Goal: Task Accomplishment & Management: Complete application form

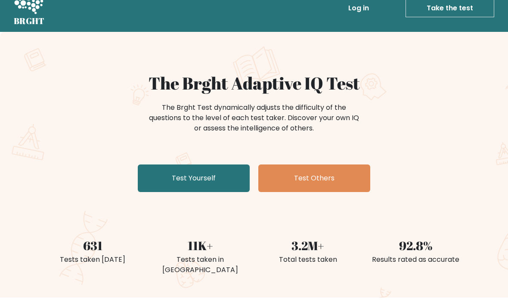
scroll to position [62, 0]
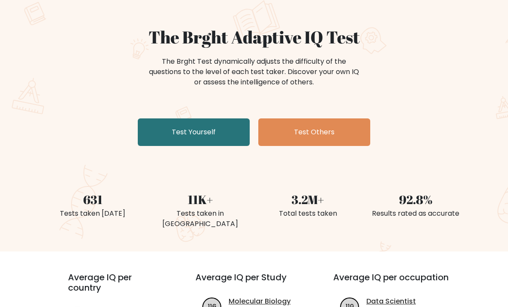
click at [227, 129] on link "Test Yourself" at bounding box center [194, 132] width 112 height 28
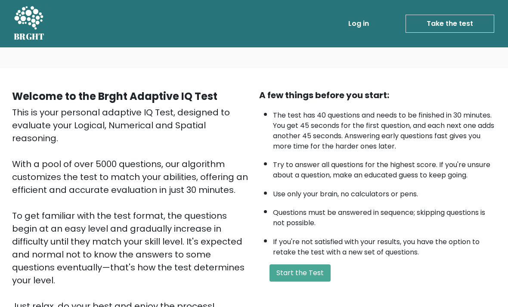
click at [303, 282] on button "Start the Test" at bounding box center [300, 272] width 61 height 17
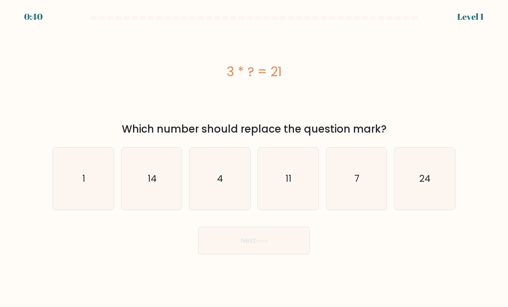
click at [352, 184] on icon "7" at bounding box center [356, 179] width 61 height 61
click at [254, 158] on input "e. 7" at bounding box center [254, 156] width 0 height 4
radio input "true"
click at [290, 247] on button "Next" at bounding box center [254, 241] width 112 height 28
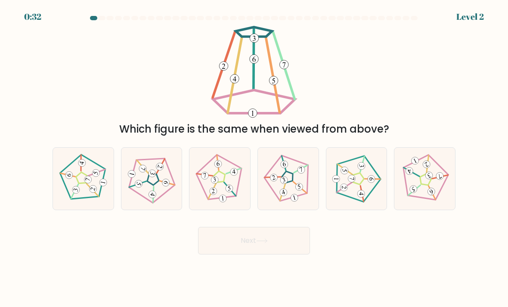
click at [289, 184] on 268 at bounding box center [287, 177] width 14 height 14
click at [254, 158] on input "d." at bounding box center [254, 156] width 0 height 4
radio input "true"
click at [279, 245] on button "Next" at bounding box center [254, 241] width 112 height 28
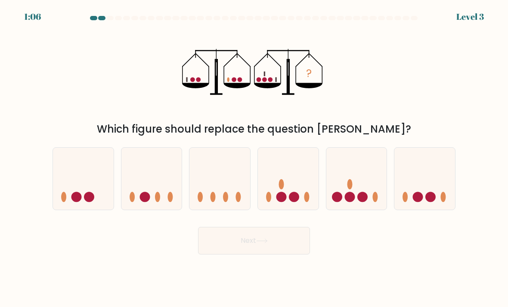
click at [344, 202] on icon at bounding box center [356, 179] width 61 height 50
click at [254, 158] on input "e." at bounding box center [254, 156] width 0 height 4
radio input "true"
click at [292, 248] on button "Next" at bounding box center [254, 241] width 112 height 28
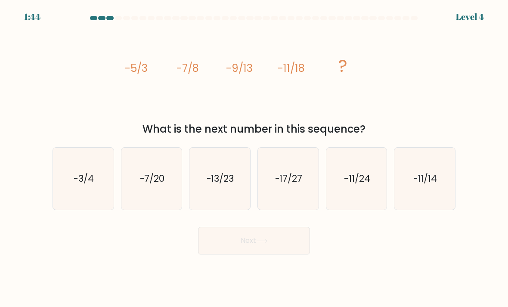
click at [223, 181] on text "-13/23" at bounding box center [221, 178] width 28 height 12
click at [254, 158] on input "c. -13/23" at bounding box center [254, 156] width 0 height 4
radio input "true"
click at [276, 249] on button "Next" at bounding box center [254, 241] width 112 height 28
